Goal: Task Accomplishment & Management: Manage account settings

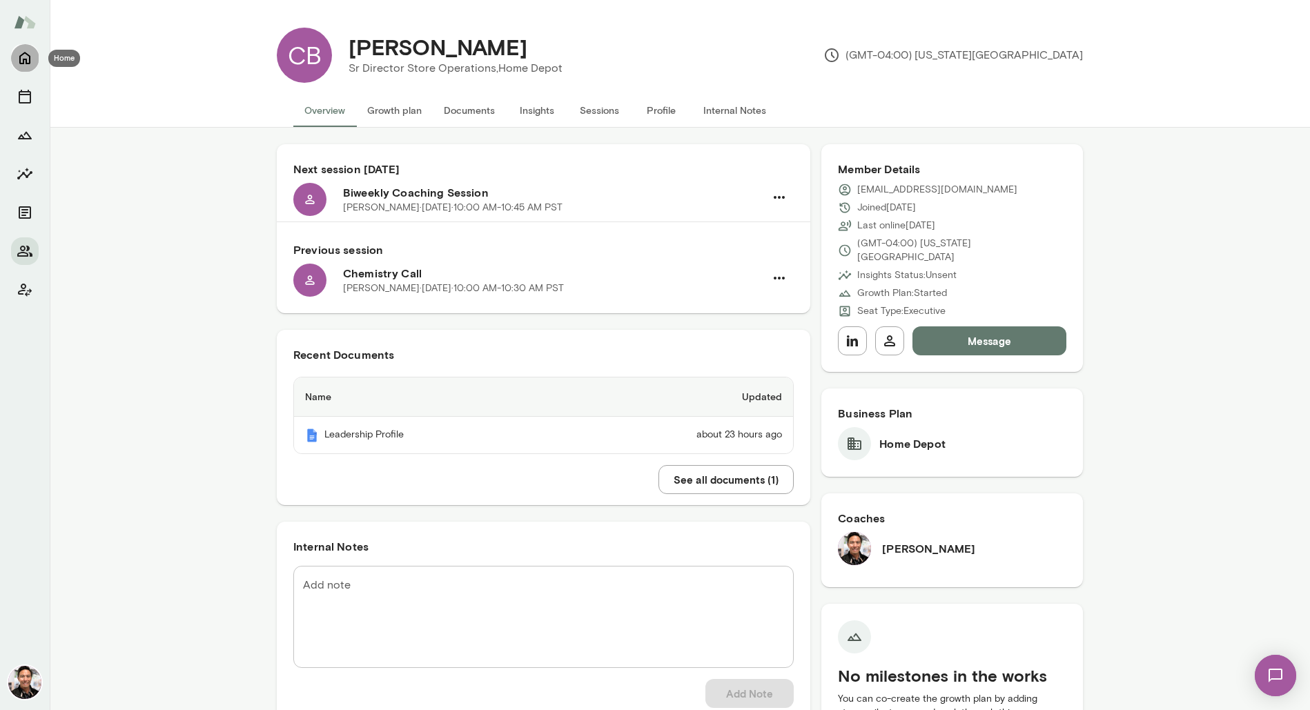
click at [26, 55] on icon "Home" at bounding box center [25, 58] width 17 height 17
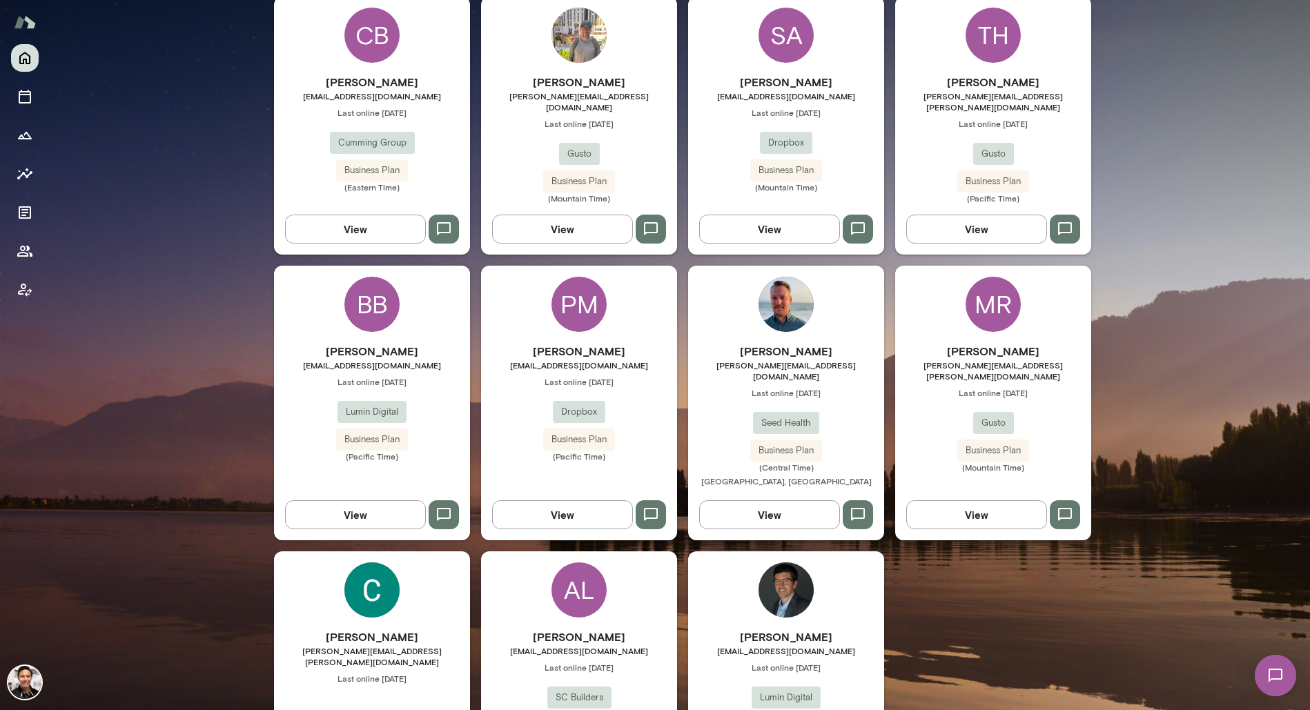
scroll to position [2057, 0]
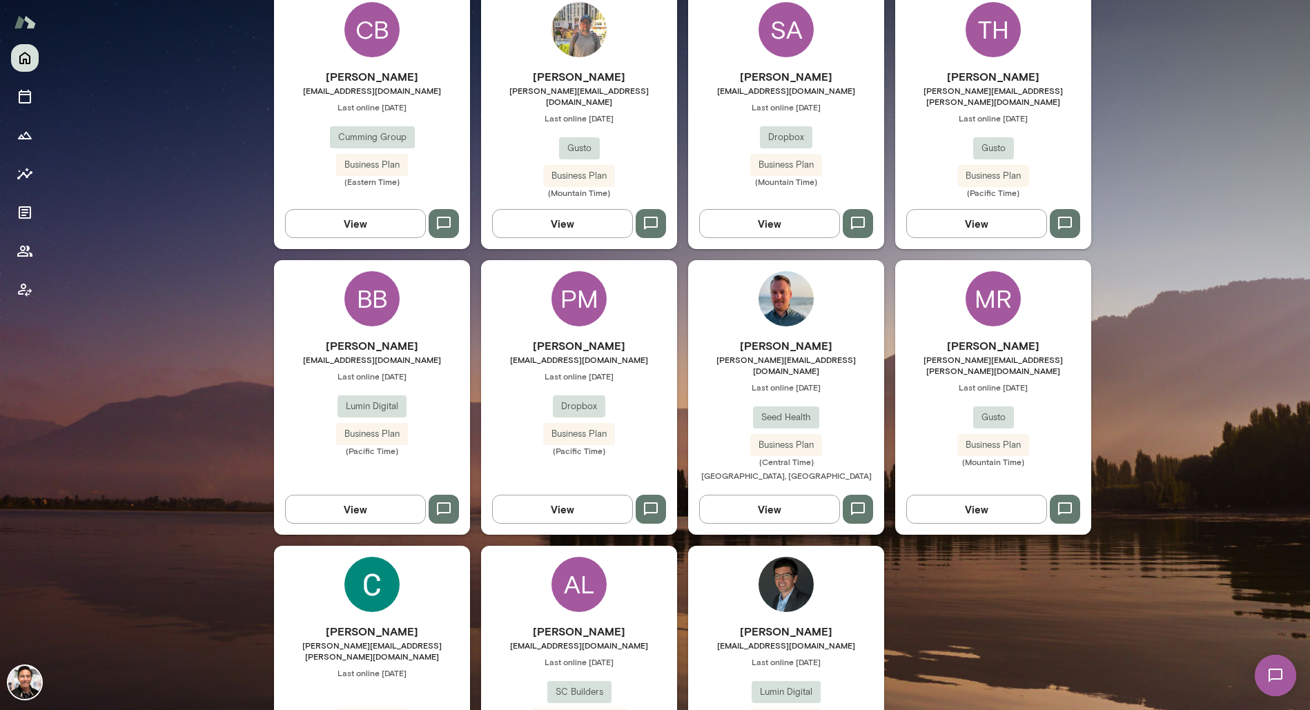
click at [569, 557] on div "AL" at bounding box center [578, 584] width 55 height 55
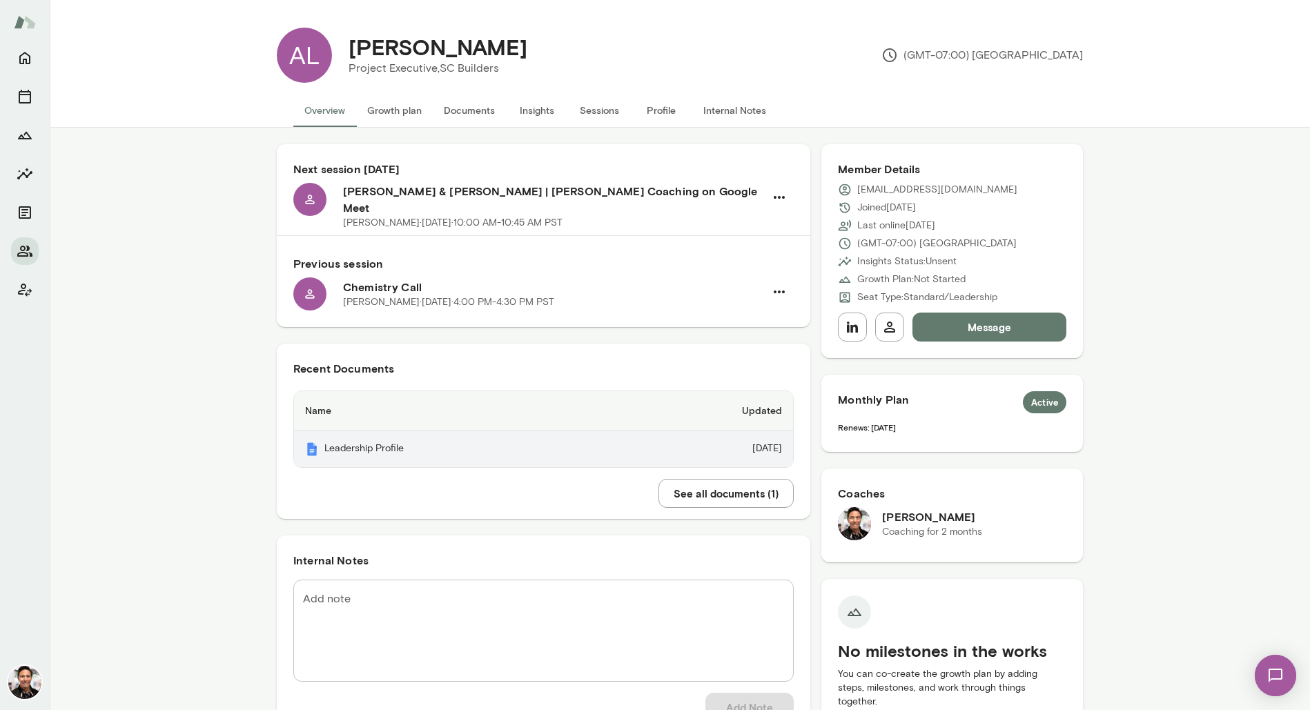
click at [571, 431] on th "Leadership Profile" at bounding box center [459, 449] width 330 height 37
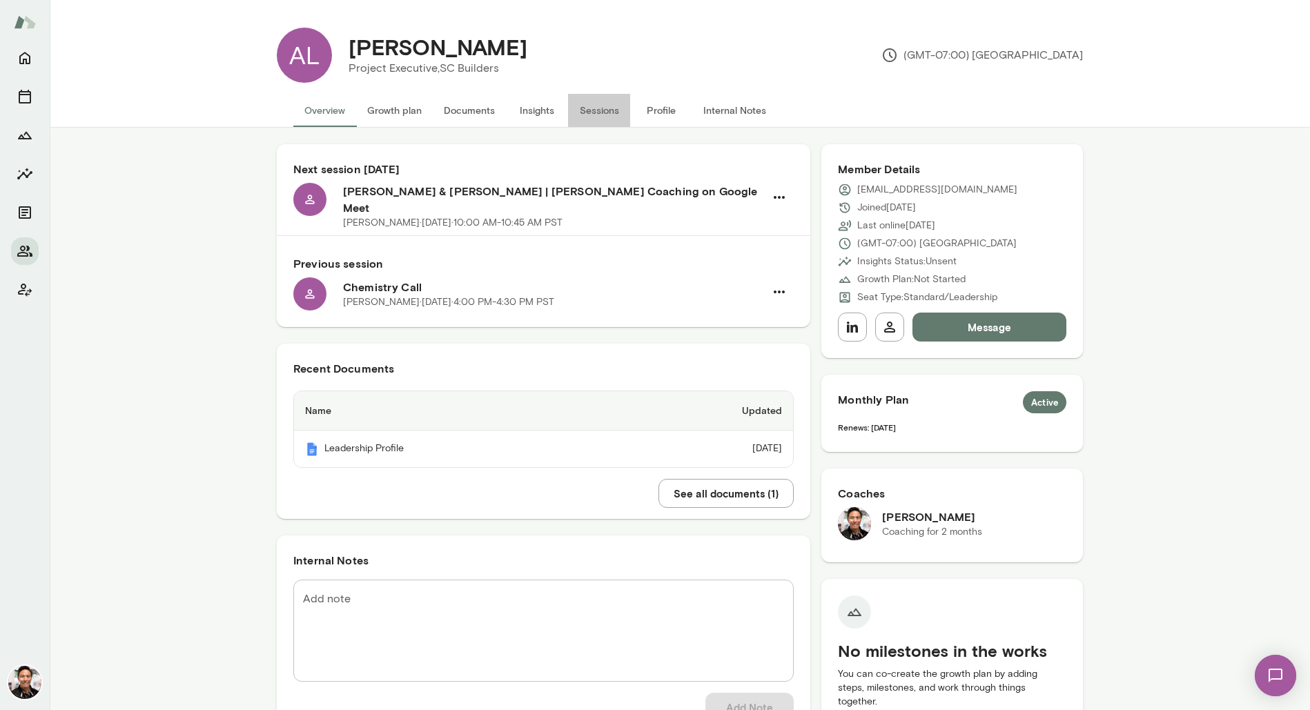
click at [589, 107] on button "Sessions" at bounding box center [599, 110] width 62 height 33
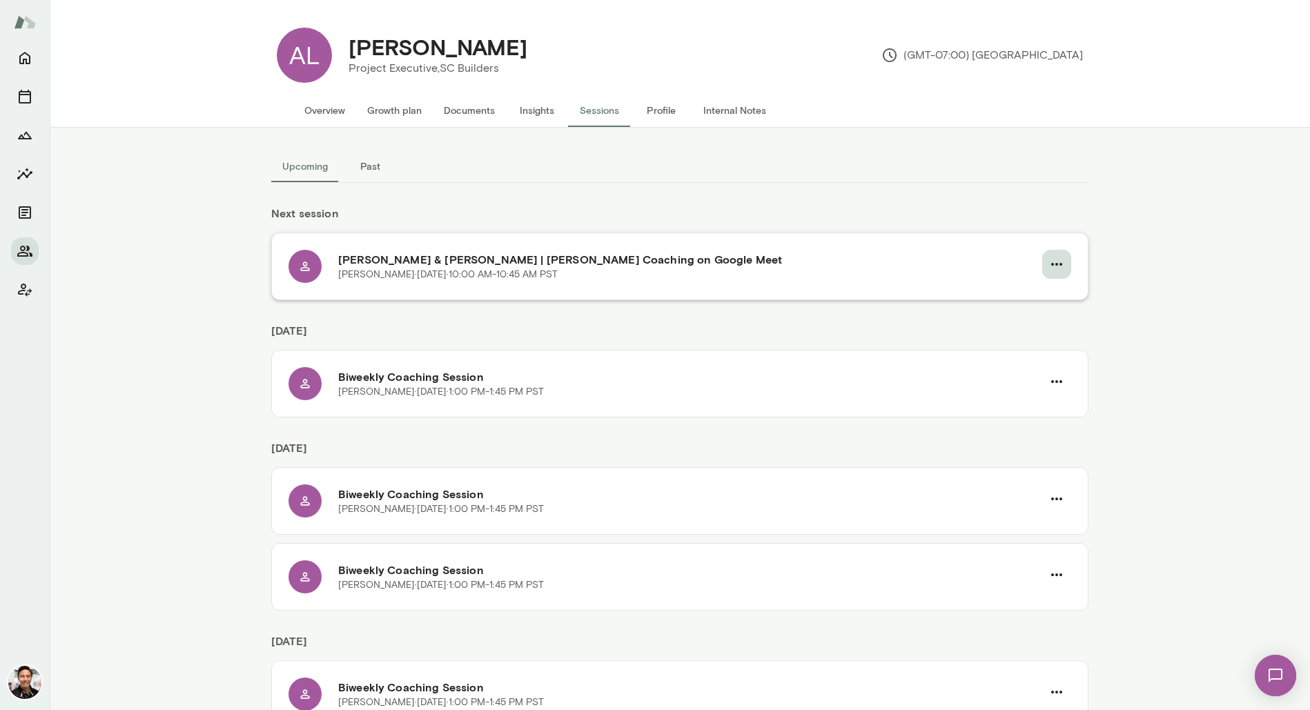
click at [1048, 270] on icon "button" at bounding box center [1056, 264] width 17 height 17
click at [707, 251] on div at bounding box center [655, 355] width 1310 height 710
click at [674, 260] on h6 "[PERSON_NAME] & [PERSON_NAME] | [PERSON_NAME] Coaching on Google Meet" at bounding box center [690, 259] width 704 height 17
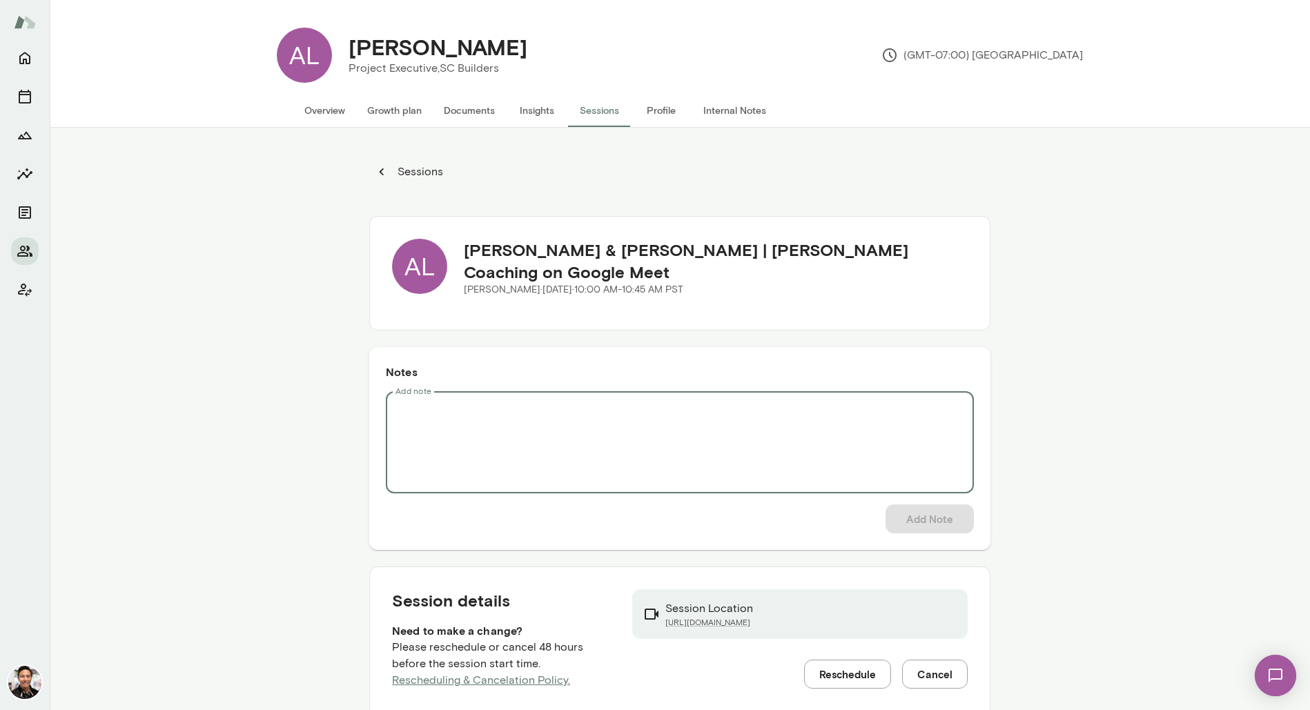
click at [640, 412] on textarea "Add note" at bounding box center [680, 442] width 569 height 79
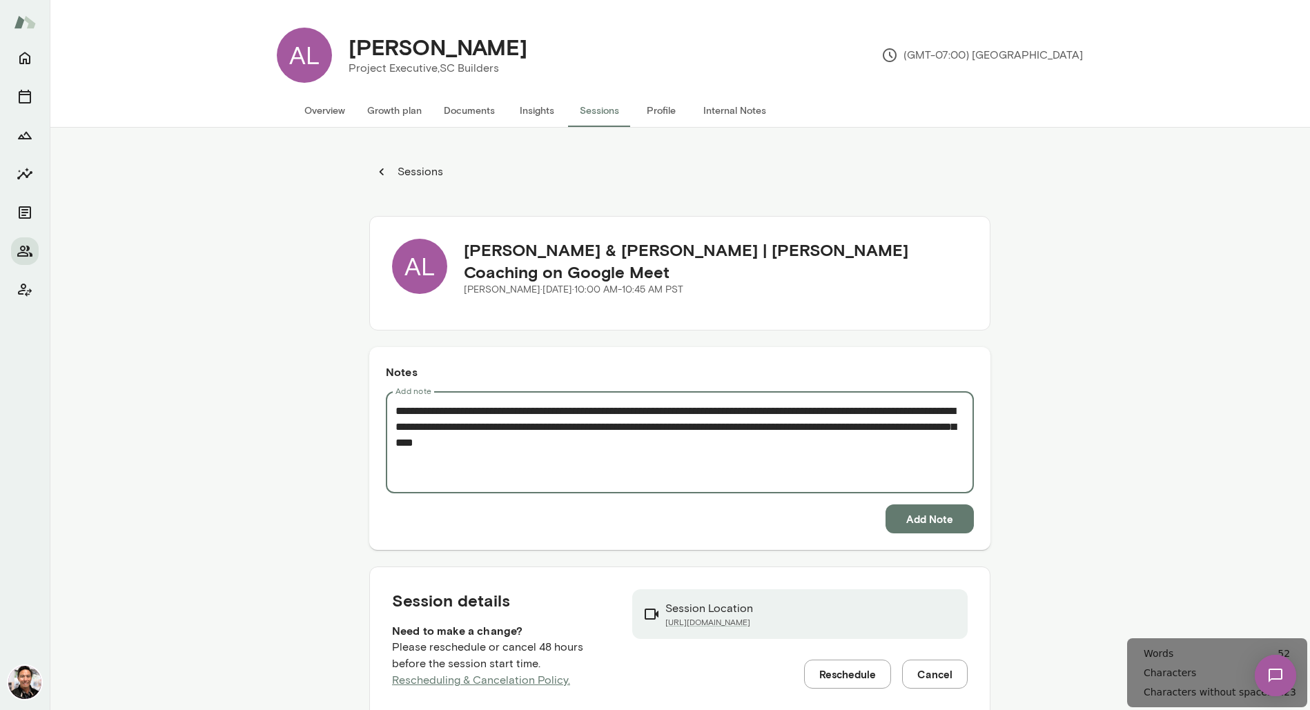
type textarea "**********"
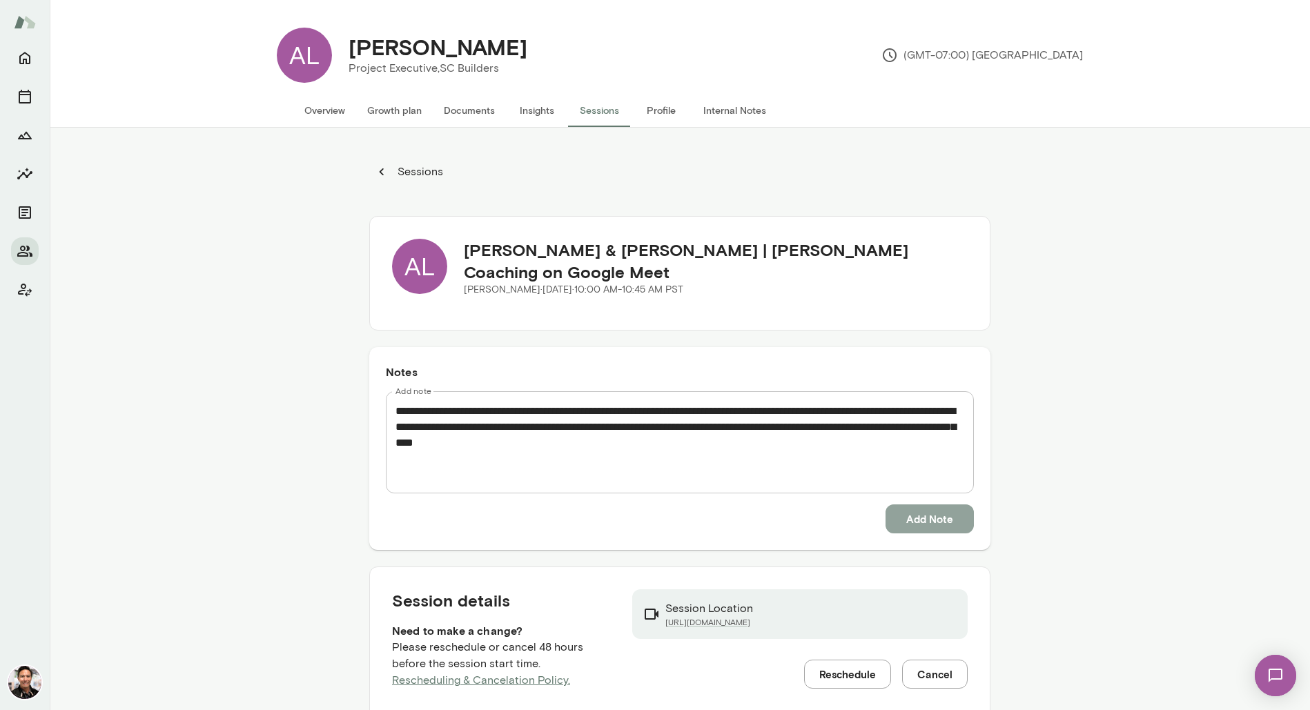
click at [949, 523] on button "Add Note" at bounding box center [930, 519] width 88 height 29
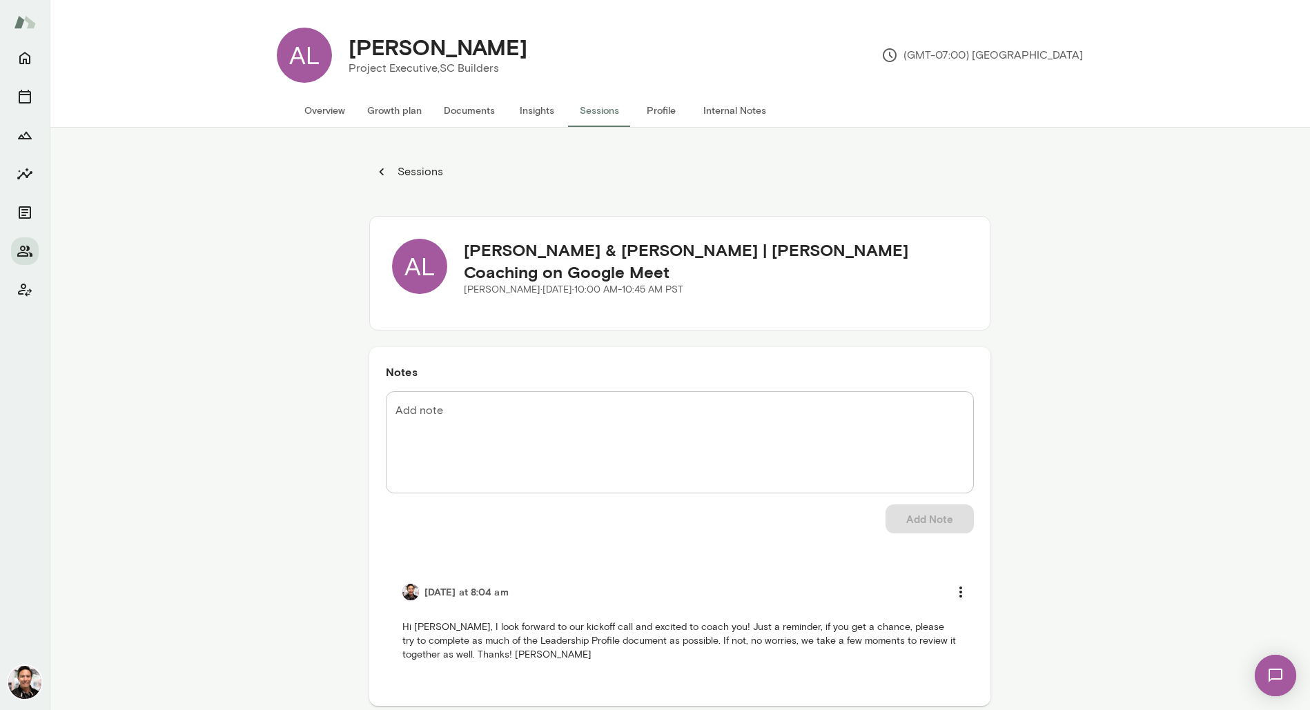
scroll to position [55, 0]
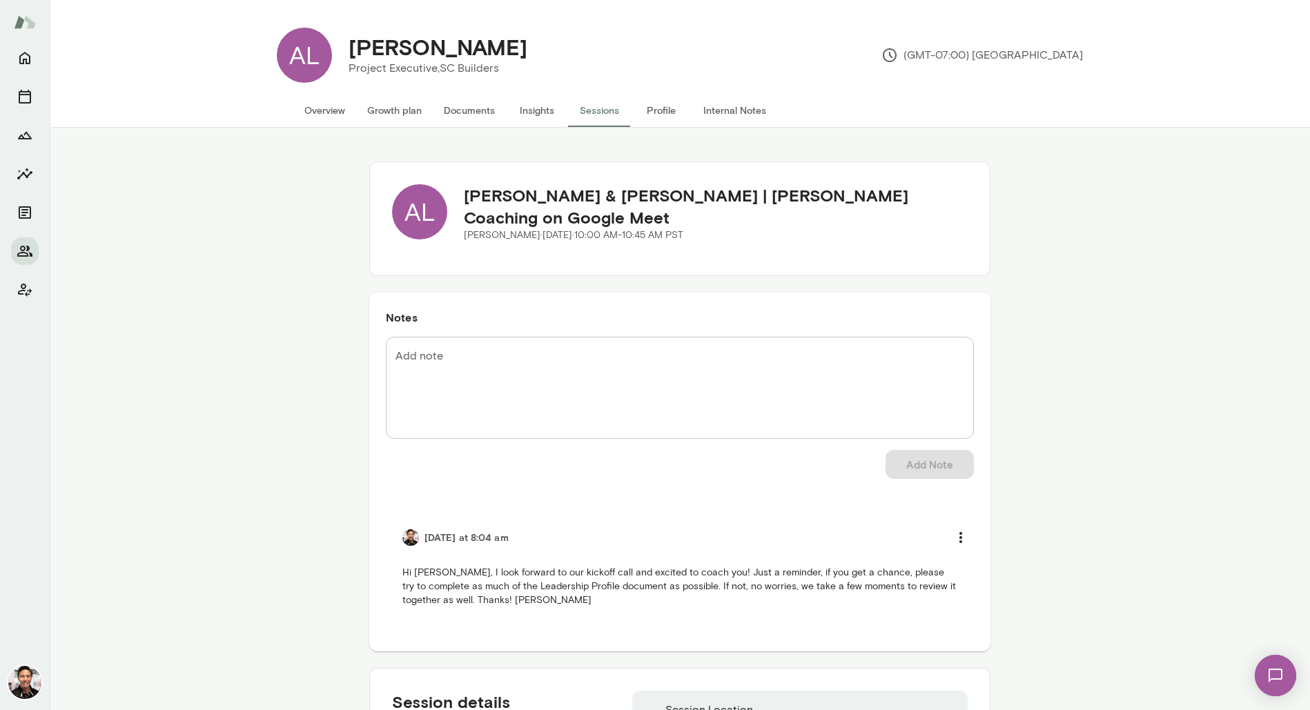
click at [336, 109] on button "Overview" at bounding box center [324, 110] width 63 height 33
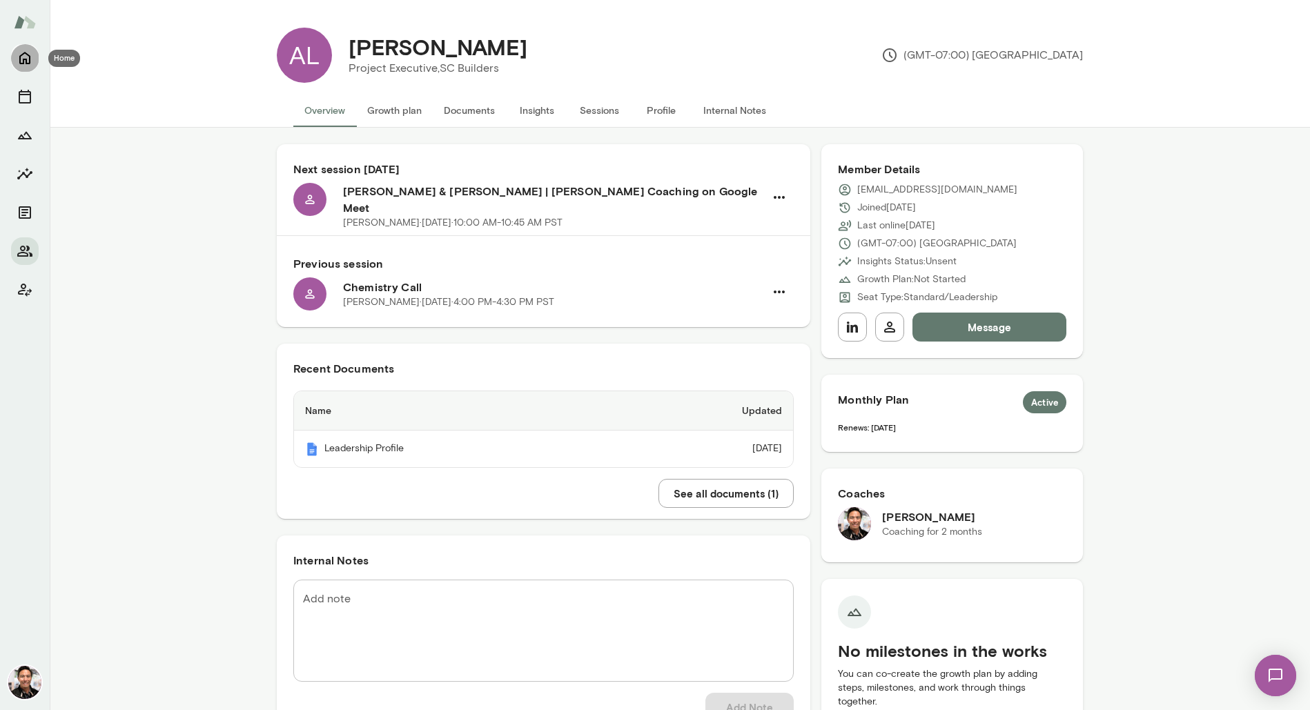
click at [30, 66] on button "Home" at bounding box center [25, 58] width 28 height 28
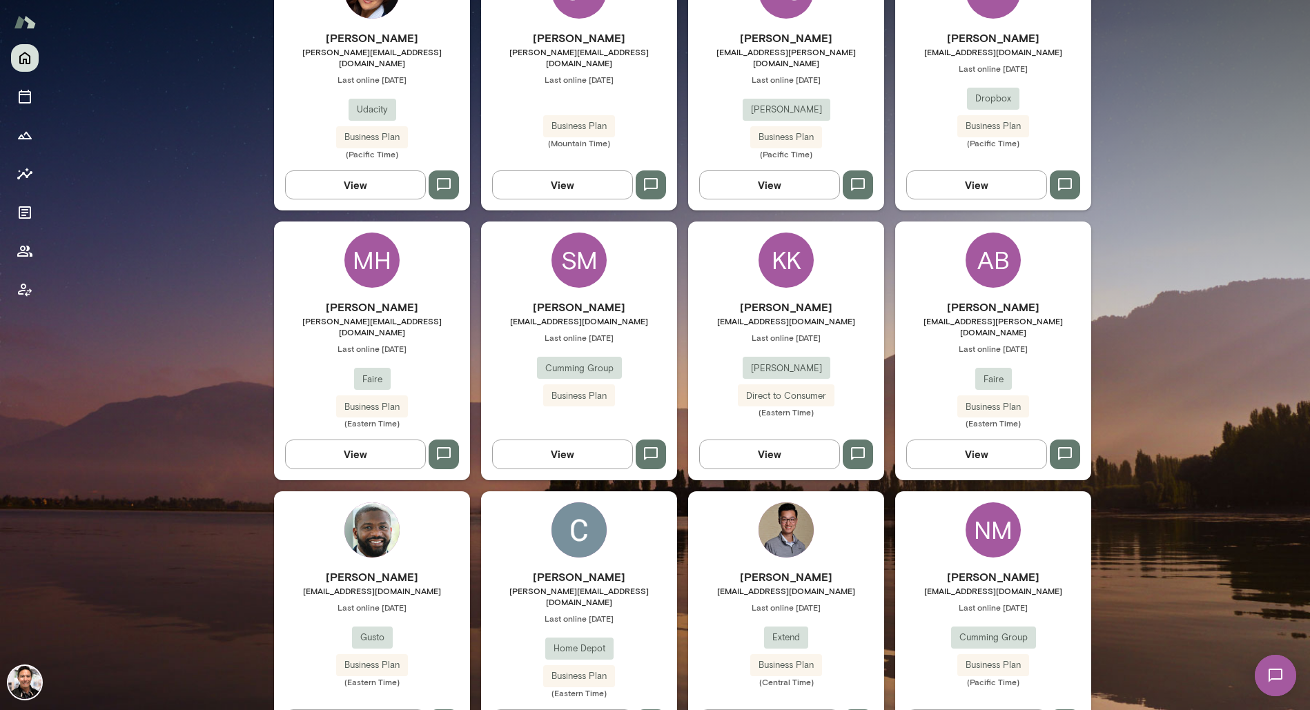
scroll to position [469, 0]
